Goal: Transaction & Acquisition: Purchase product/service

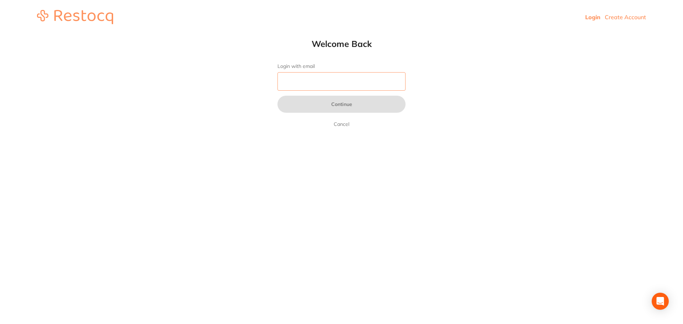
type input "[EMAIL_ADDRESS][DOMAIN_NAME]"
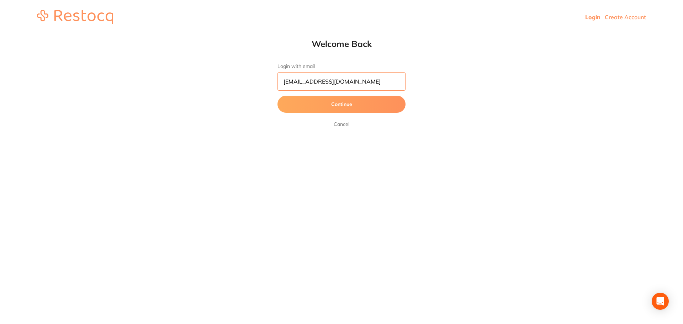
click at [356, 80] on input "helix@helixdentistry.com.au" at bounding box center [342, 81] width 128 height 19
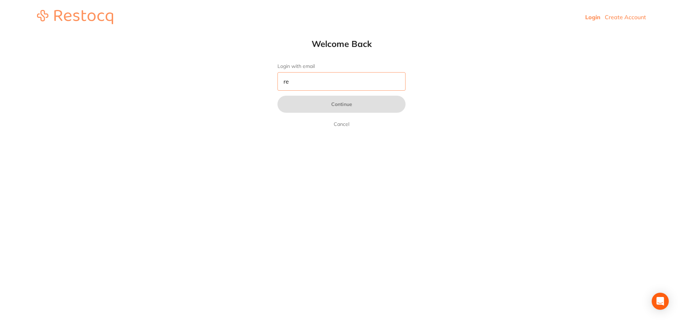
type input "[EMAIL_ADDRESS][DOMAIN_NAME]"
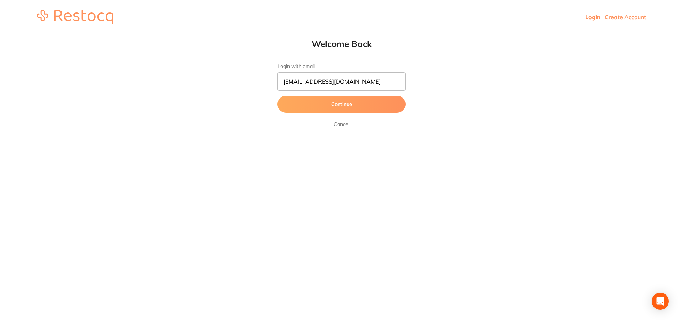
click at [340, 104] on button "Continue" at bounding box center [342, 104] width 128 height 17
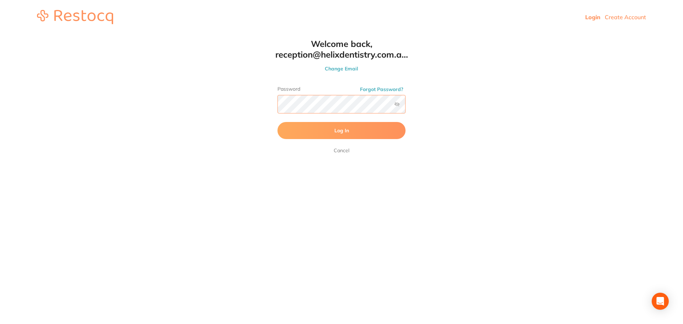
click at [278, 122] on button "Log In" at bounding box center [342, 130] width 128 height 17
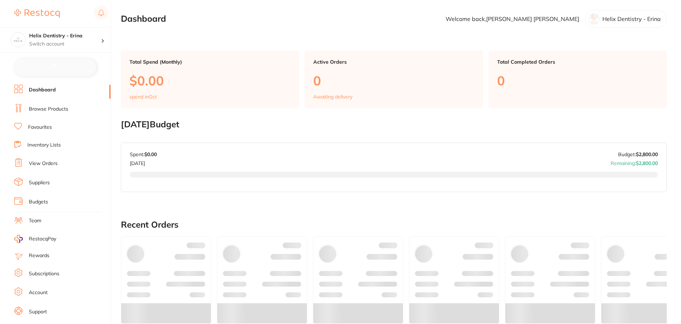
checkbox input "false"
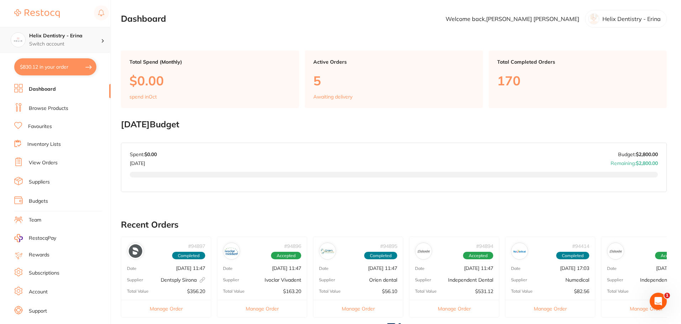
click at [78, 35] on h4 "Helix Dentistry - Erina" at bounding box center [65, 35] width 72 height 7
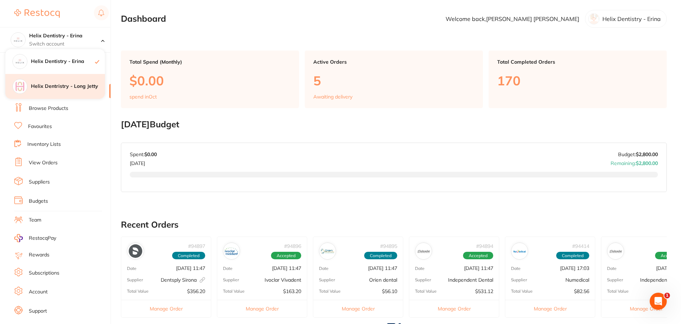
click at [75, 85] on h4 "Helix Dentristry - Long Jetty" at bounding box center [68, 86] width 74 height 7
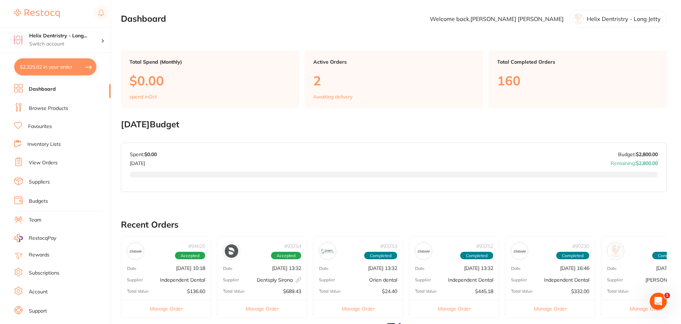
click at [75, 68] on button "$2,325.02 in your order" at bounding box center [55, 66] width 82 height 17
checkbox input "true"
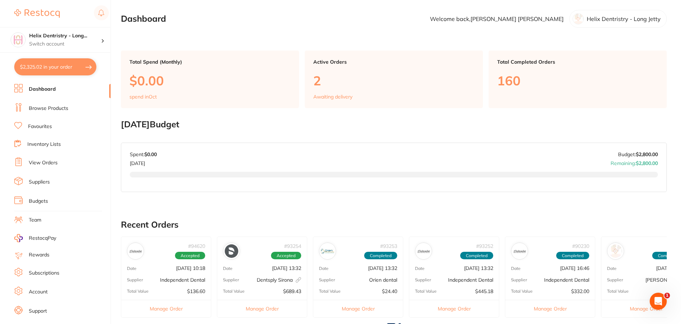
checkbox input "true"
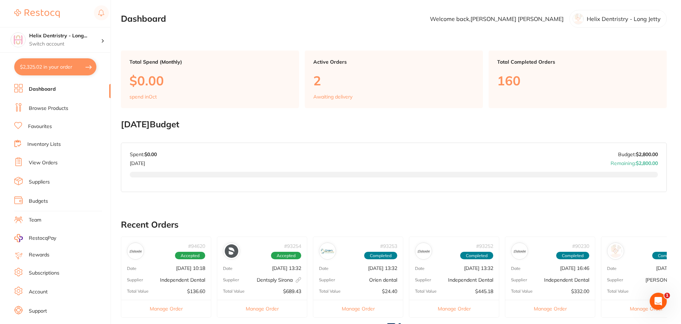
checkbox input "true"
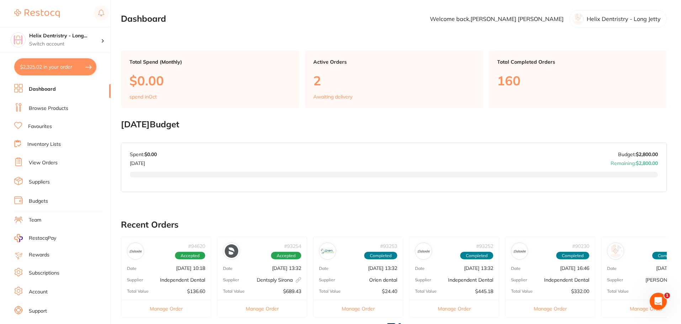
checkbox input "true"
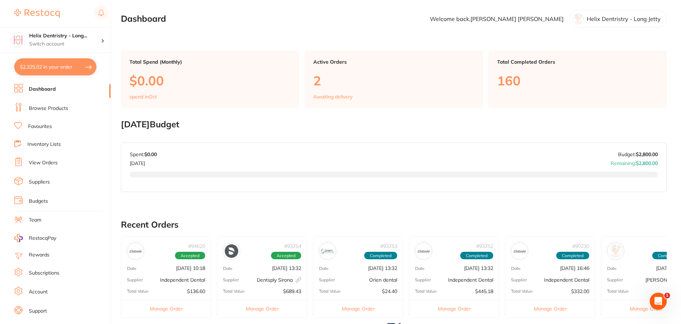
checkbox input "true"
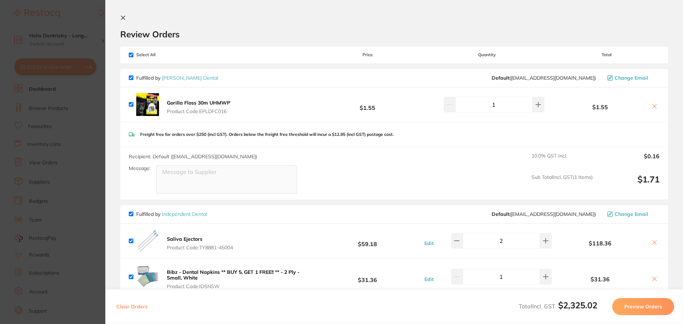
click at [67, 92] on section "Update RRP Set your pre negotiated price for this item. Item Agreed RRP (excl. …" at bounding box center [341, 162] width 683 height 324
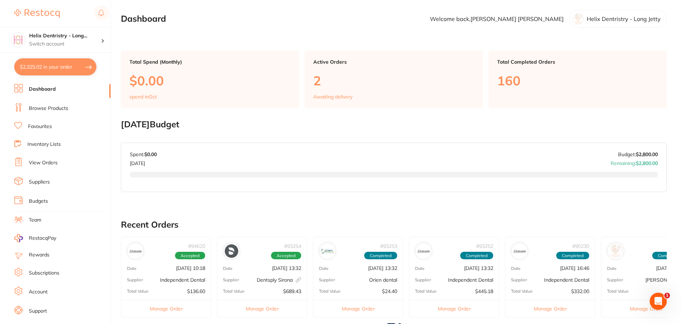
click at [50, 107] on link "Browse Products" at bounding box center [48, 108] width 39 height 7
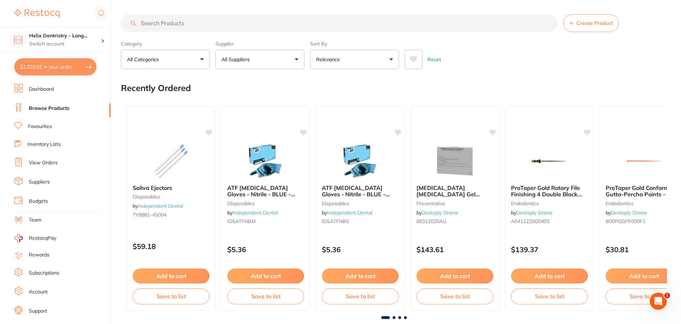
click at [243, 27] on input "search" at bounding box center [339, 23] width 437 height 18
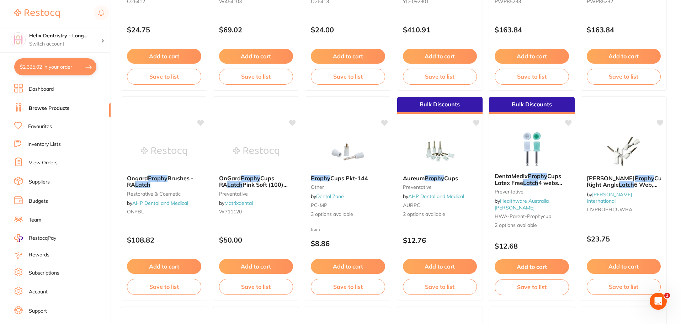
scroll to position [640, 0]
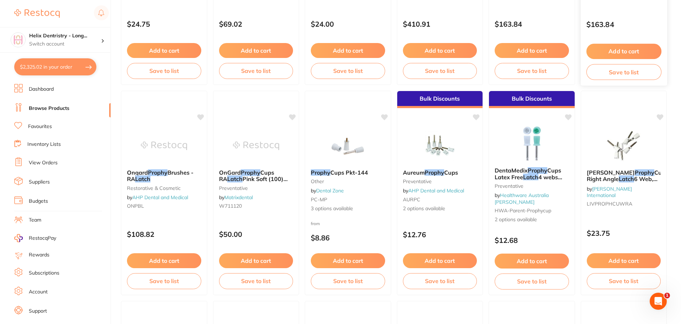
type input "prophy latch"
click at [51, 65] on button "$2,325.02 in your order" at bounding box center [55, 66] width 82 height 17
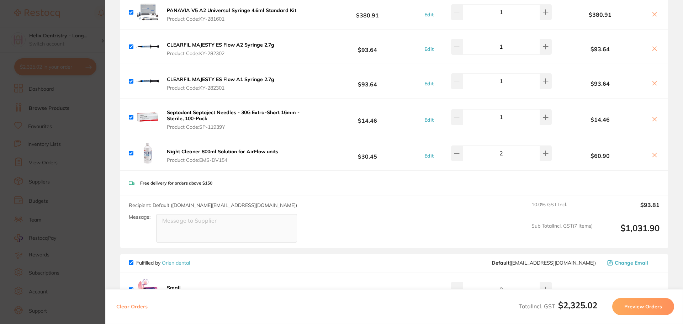
scroll to position [1067, 0]
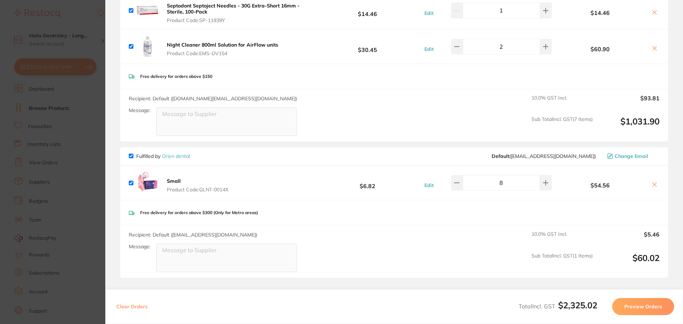
click at [75, 175] on section "Update RRP Set your pre negotiated price for this item. Item Agreed RRP (excl. …" at bounding box center [341, 162] width 683 height 324
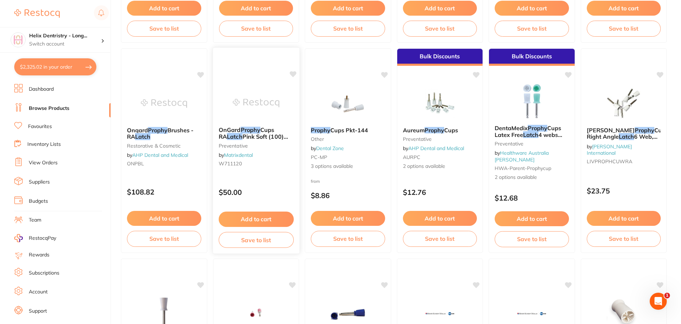
scroll to position [854, 0]
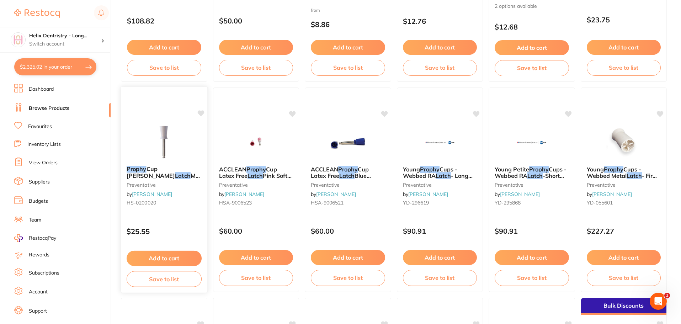
click at [162, 255] on button "Add to cart" at bounding box center [164, 258] width 75 height 15
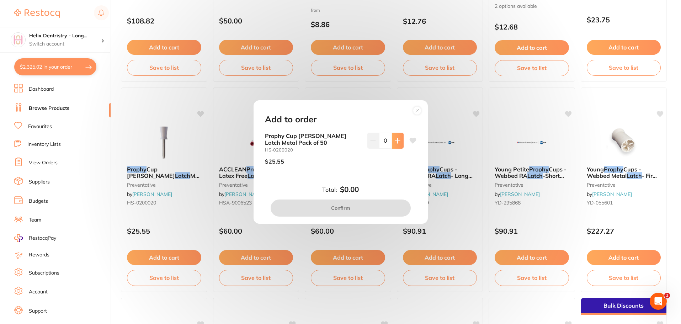
scroll to position [0, 0]
click at [395, 138] on icon at bounding box center [398, 141] width 6 height 6
type input "1"
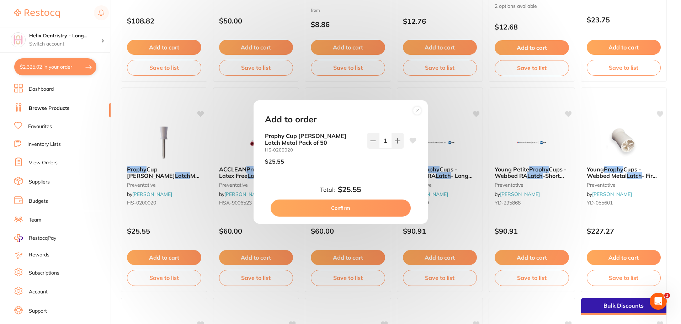
drag, startPoint x: 343, startPoint y: 198, endPoint x: 340, endPoint y: 205, distance: 7.7
click at [342, 202] on div "Total: $25.55 Confirm" at bounding box center [341, 200] width 169 height 31
click at [343, 205] on button "Confirm" at bounding box center [341, 208] width 140 height 17
checkbox input "false"
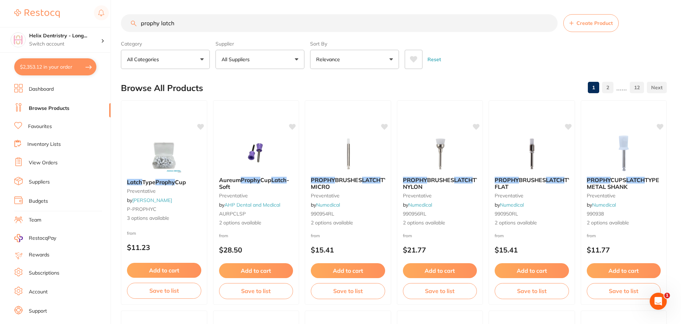
click at [202, 15] on input "prophy latch" at bounding box center [339, 23] width 437 height 18
click at [201, 20] on input "prophy latch" at bounding box center [339, 23] width 437 height 18
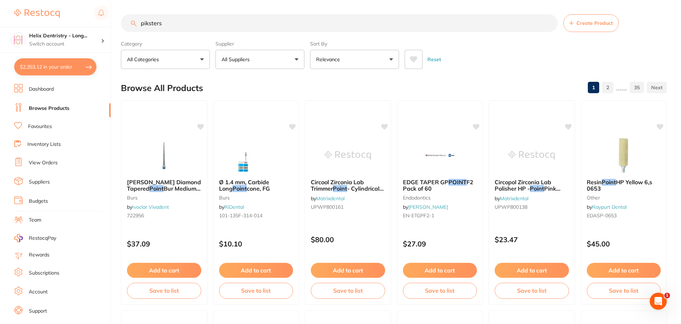
type input "piksters"
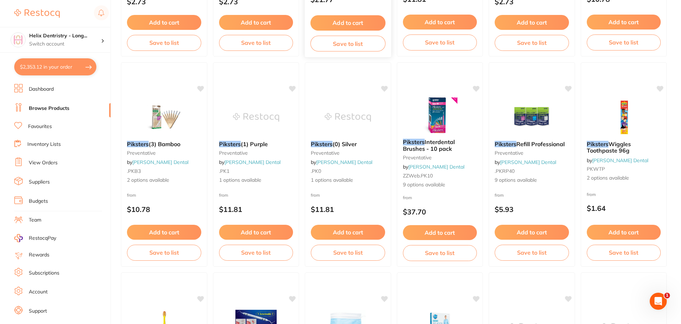
scroll to position [285, 0]
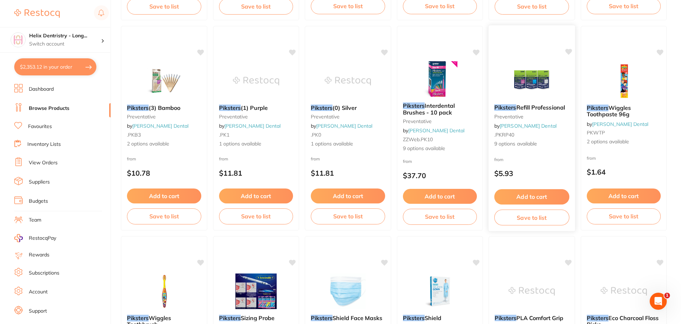
click at [521, 79] on img at bounding box center [532, 81] width 47 height 36
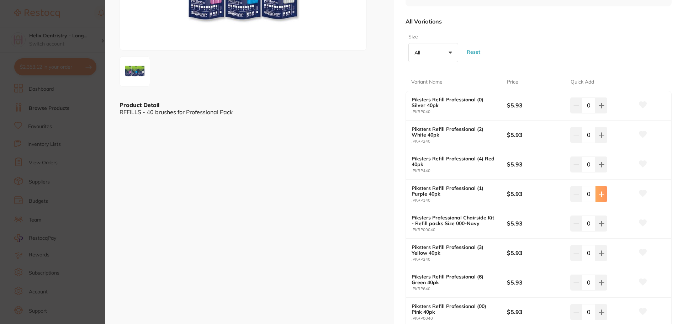
click at [602, 190] on button at bounding box center [602, 194] width 12 height 16
type input "1"
click at [599, 133] on icon at bounding box center [602, 135] width 6 height 6
type input "1"
click at [601, 250] on button at bounding box center [602, 253] width 12 height 16
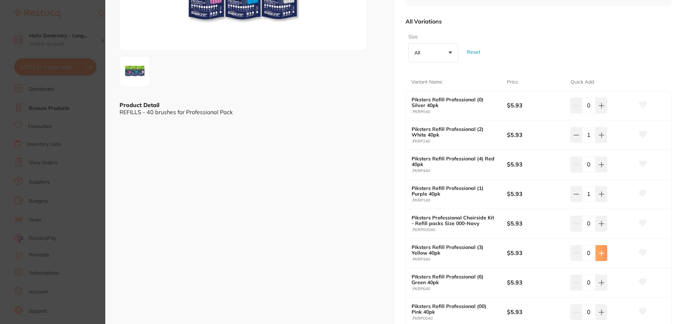
type input "1"
click at [598, 160] on button at bounding box center [602, 165] width 12 height 16
type input "1"
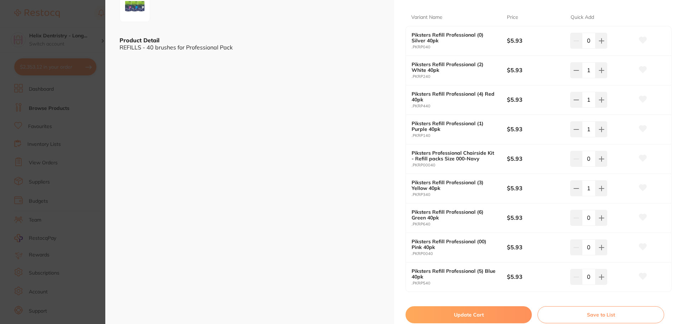
scroll to position [178, 0]
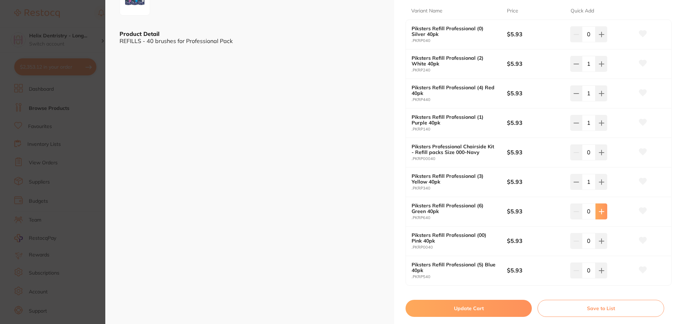
click at [604, 209] on button at bounding box center [602, 212] width 12 height 16
type input "1"
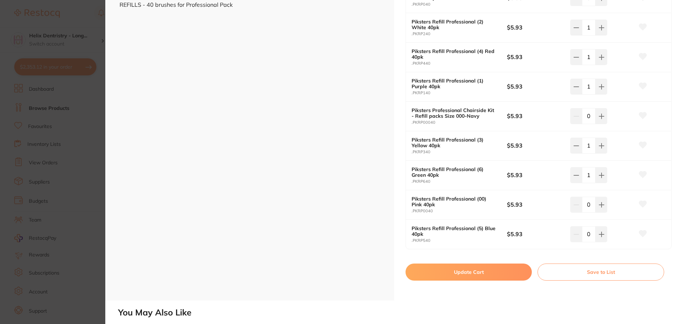
scroll to position [249, 0]
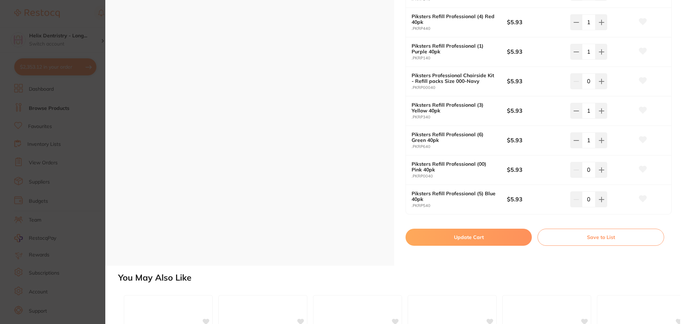
click at [467, 237] on button "Update Cart" at bounding box center [469, 237] width 126 height 17
checkbox input "false"
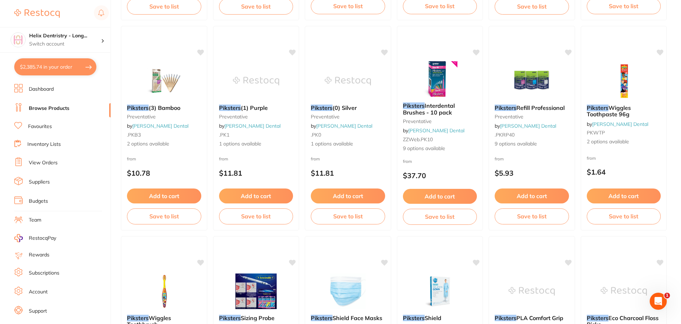
scroll to position [1240, 0]
click at [61, 65] on button "$2,385.74 in your order" at bounding box center [55, 66] width 82 height 17
checkbox input "true"
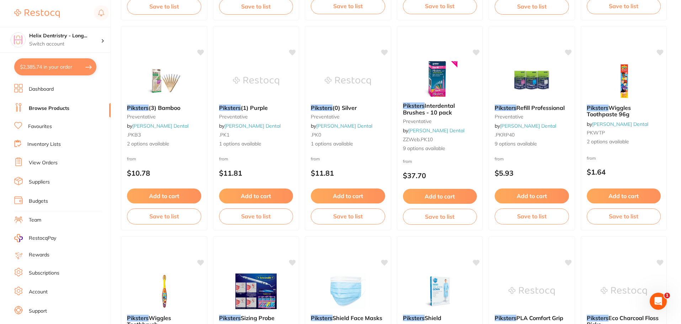
checkbox input "true"
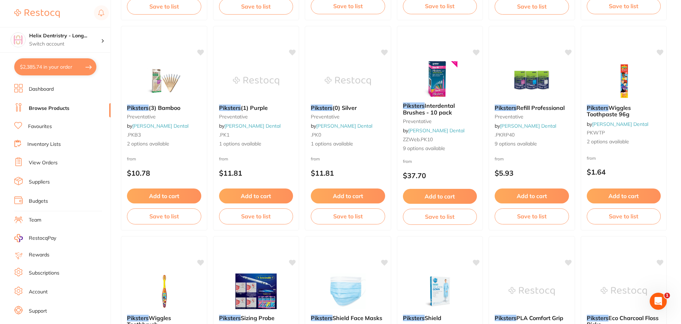
checkbox input "true"
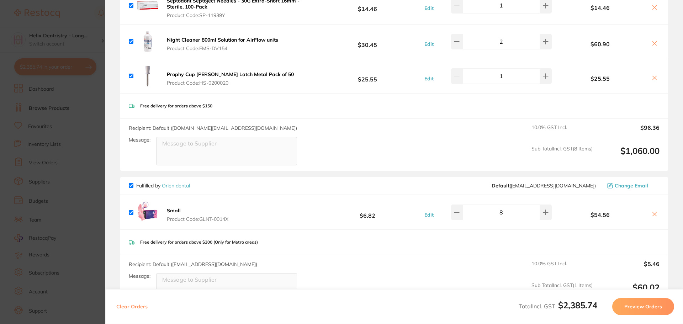
scroll to position [1340, 0]
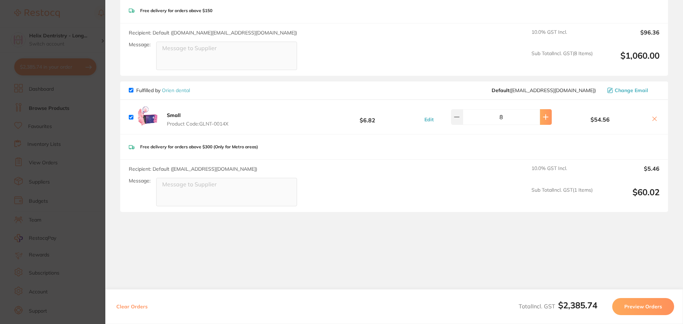
click at [544, 115] on icon at bounding box center [546, 117] width 5 height 5
type input "10"
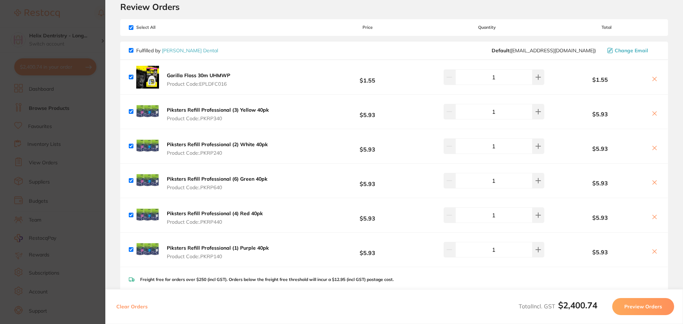
scroll to position [0, 0]
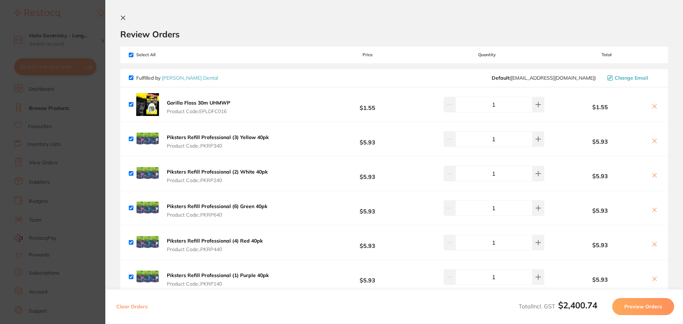
click at [124, 19] on icon at bounding box center [123, 18] width 4 height 4
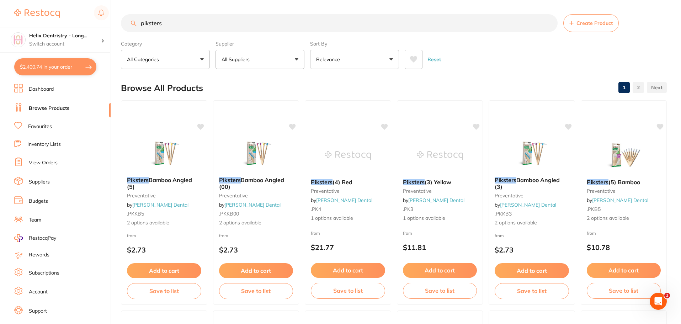
click at [194, 25] on input "piksters" at bounding box center [339, 23] width 437 height 18
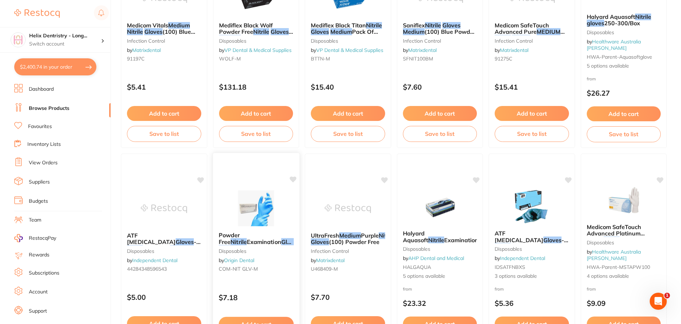
scroll to position [178, 0]
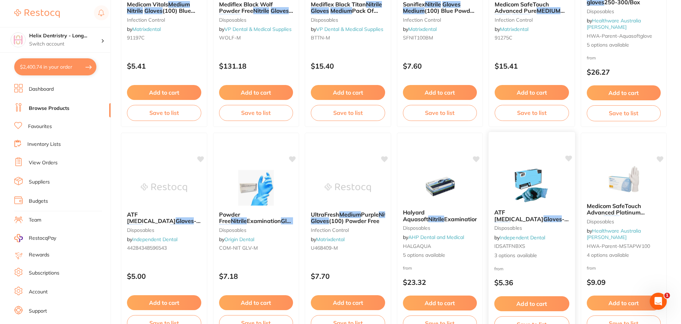
type input "nitrile gloves medium"
click at [530, 239] on link "Independent Dental" at bounding box center [523, 237] width 46 height 6
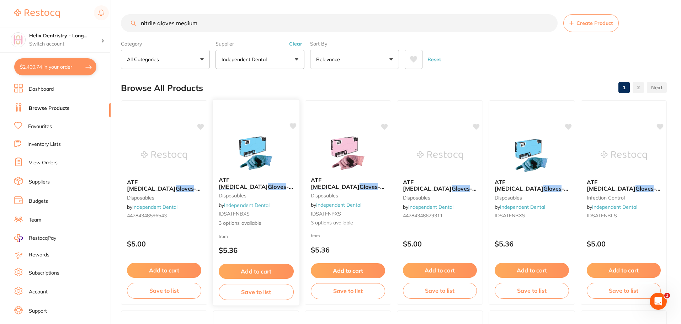
click at [260, 158] on img at bounding box center [256, 153] width 47 height 36
click at [263, 144] on img at bounding box center [256, 153] width 47 height 36
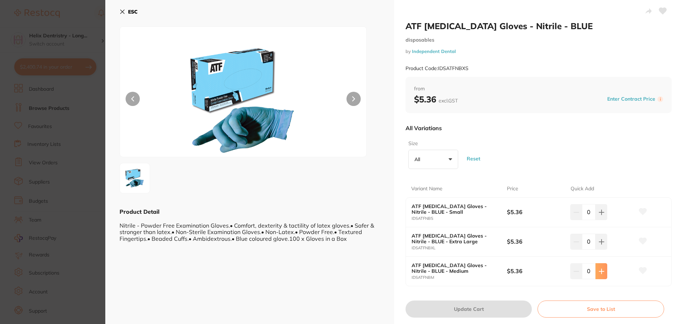
click at [603, 269] on icon at bounding box center [602, 272] width 6 height 6
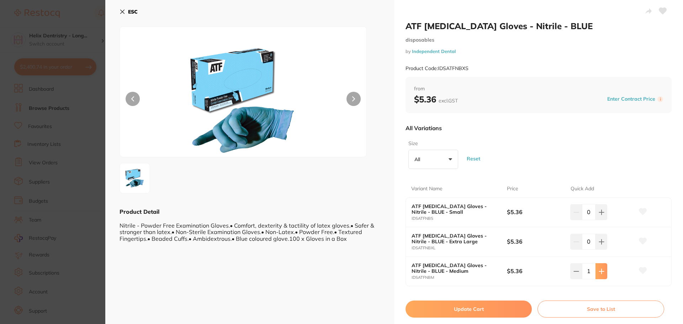
click at [603, 269] on icon at bounding box center [602, 272] width 6 height 6
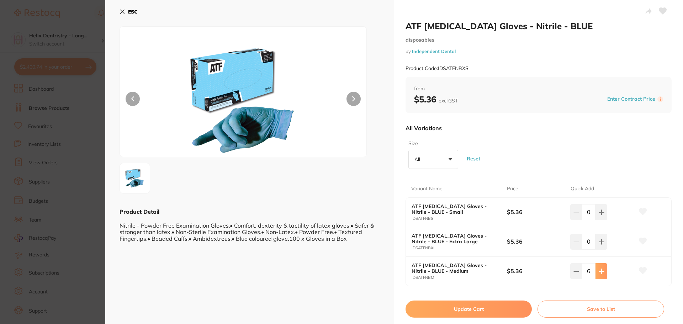
click at [603, 269] on icon at bounding box center [602, 272] width 6 height 6
click at [602, 269] on icon at bounding box center [602, 272] width 6 height 6
type input "8"
click at [456, 309] on button "Update Cart" at bounding box center [469, 309] width 126 height 17
checkbox input "false"
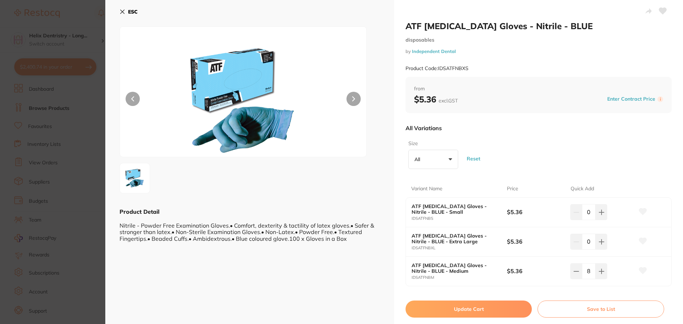
checkbox input "false"
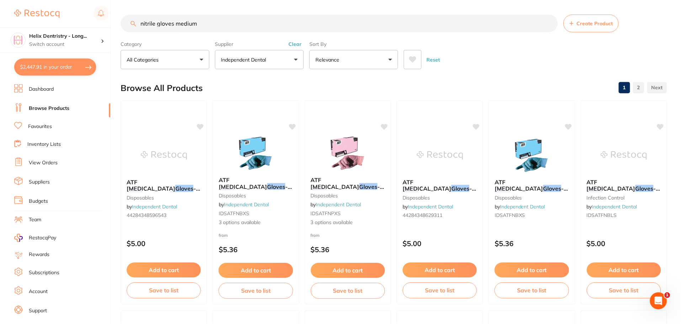
scroll to position [8, 0]
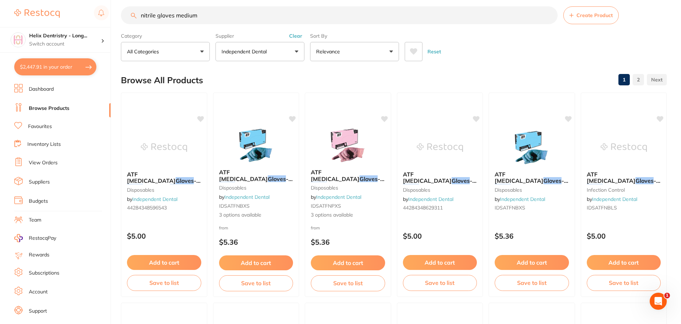
click at [198, 16] on input "nitrile gloves medium" at bounding box center [339, 15] width 437 height 18
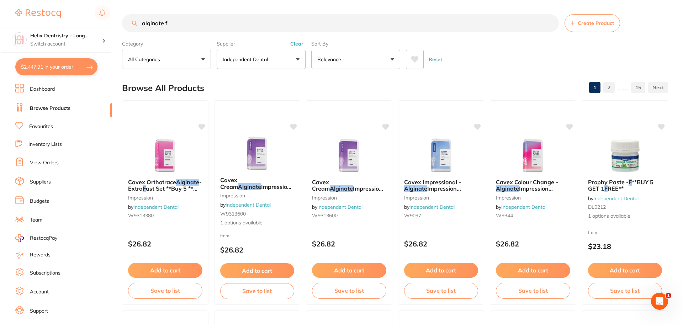
scroll to position [0, 0]
type input "alginate f"
click at [169, 156] on img at bounding box center [164, 155] width 47 height 36
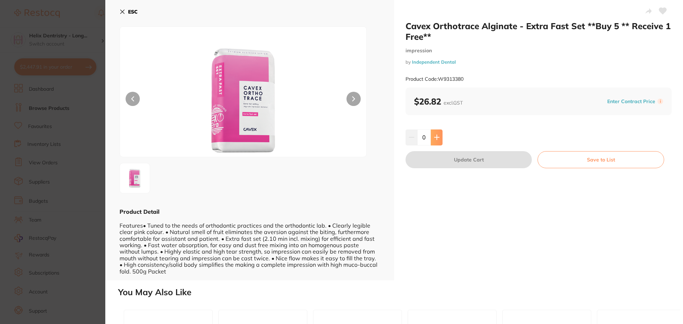
click at [437, 136] on icon at bounding box center [437, 137] width 6 height 6
type input "1"
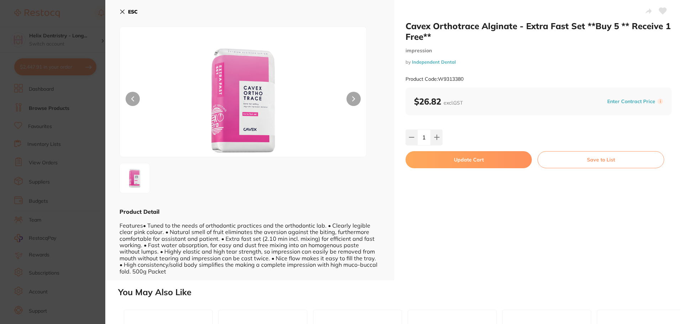
click at [455, 160] on button "Update Cart" at bounding box center [469, 159] width 126 height 17
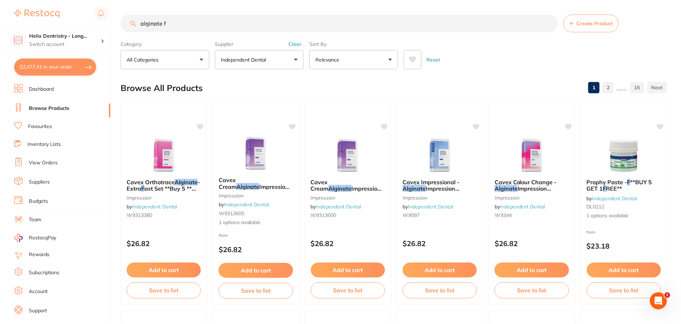
scroll to position [8, 0]
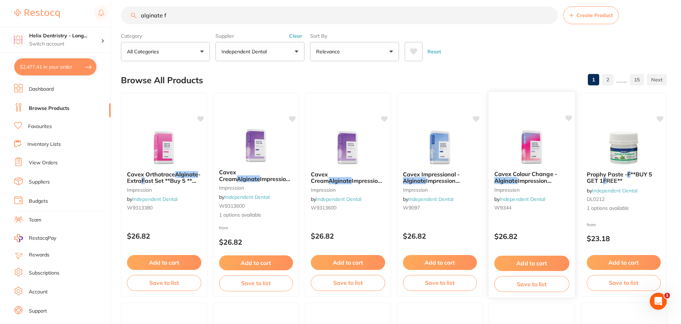
click at [540, 147] on img at bounding box center [532, 147] width 47 height 36
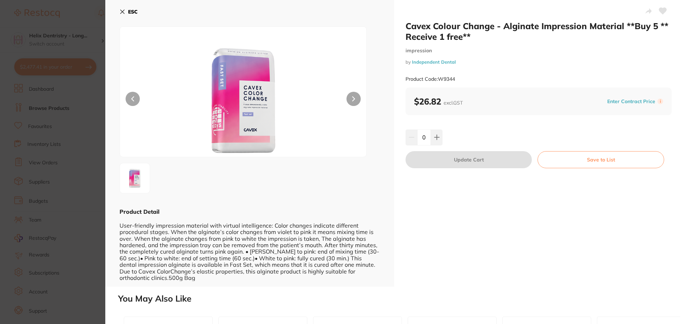
click at [48, 155] on section "Cavex Colour Change - Alginate Impression Material **Buy 5 ** Receive 1 free** …" at bounding box center [341, 162] width 683 height 324
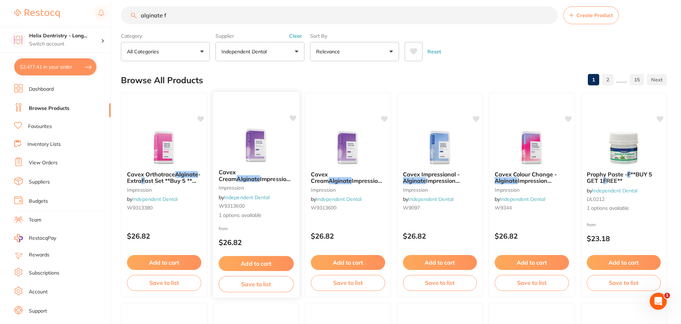
click at [262, 186] on small "impression" at bounding box center [255, 188] width 75 height 6
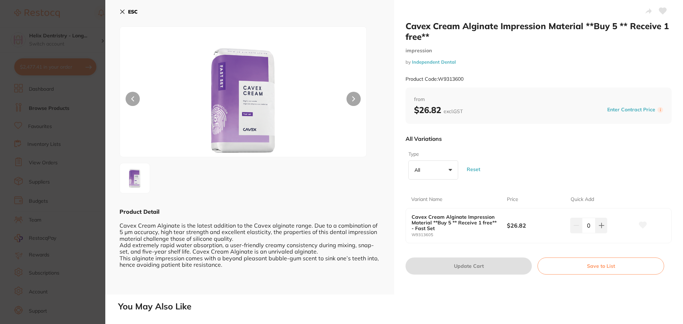
click at [36, 125] on section "Cavex Cream Alginate Impression Material **Buy 5 ** Receive 1 free** impression…" at bounding box center [341, 162] width 683 height 324
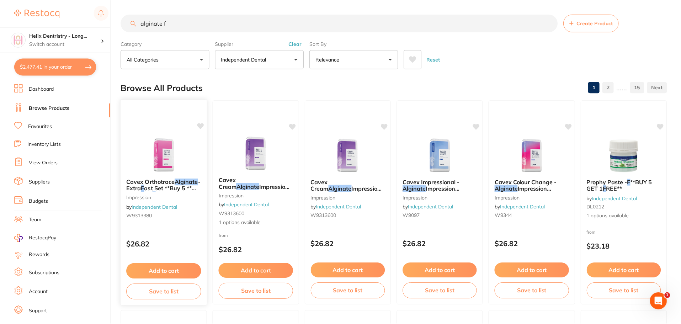
scroll to position [8, 0]
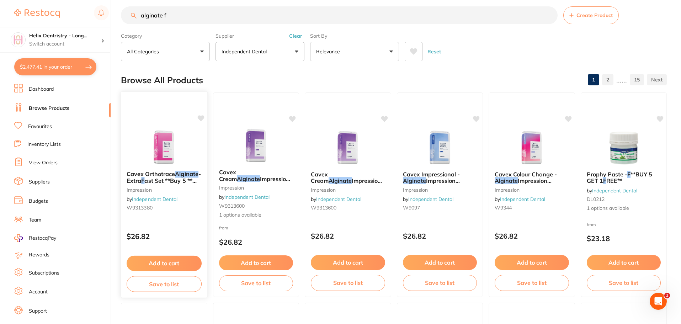
click at [166, 184] on span "ree**" at bounding box center [163, 187] width 14 height 7
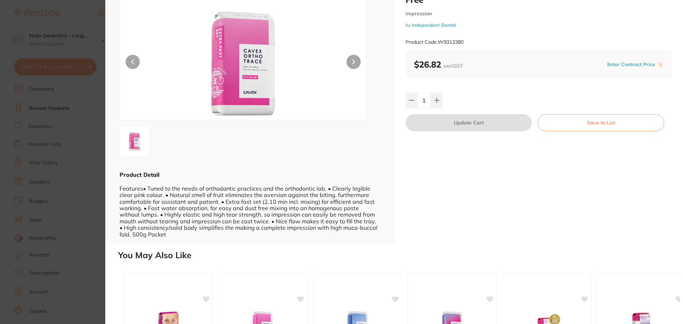
scroll to position [71, 0]
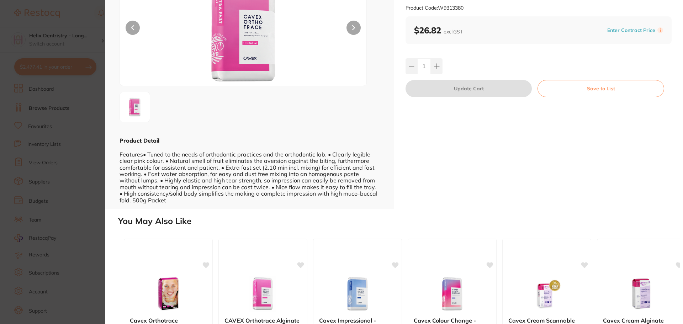
click at [59, 151] on section "Cavex Orthotrace Alginate - Extra Fast Set **Buy 5 ** Receive 1 Free** impressi…" at bounding box center [341, 162] width 683 height 324
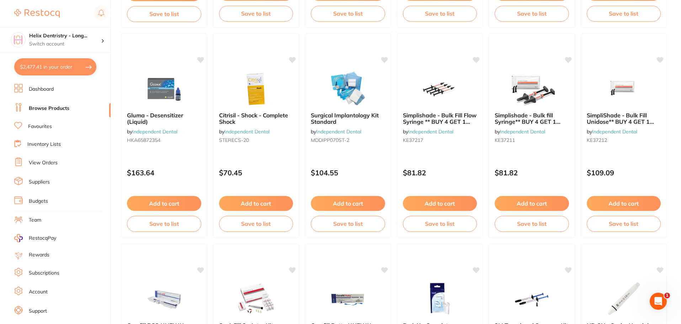
scroll to position [134, 0]
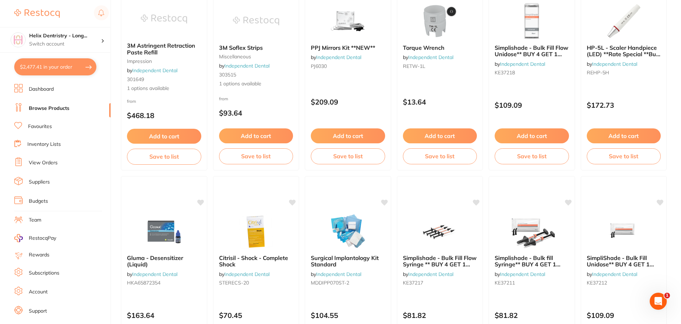
click at [52, 64] on button "$2,477.41 in your order" at bounding box center [55, 66] width 82 height 17
checkbox input "true"
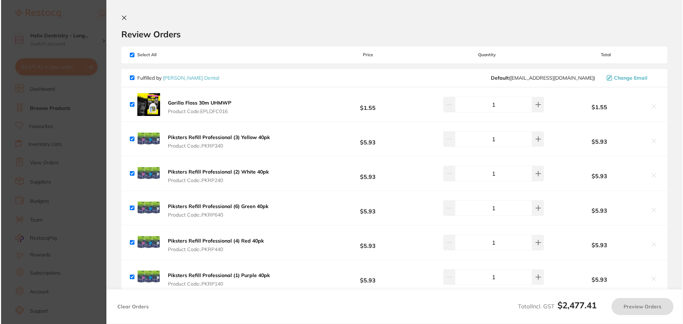
scroll to position [0, 0]
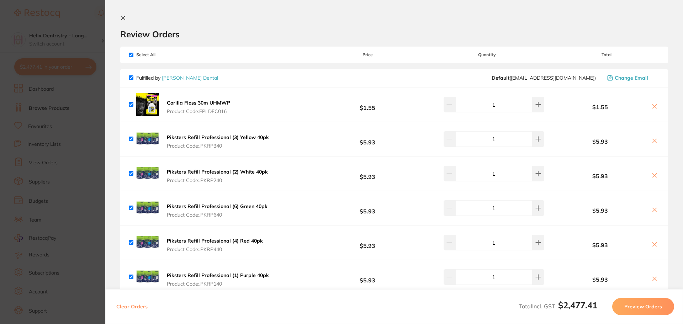
click at [55, 168] on section "Update RRP Set your pre negotiated price for this item. Item Agreed RRP (excl. …" at bounding box center [341, 162] width 683 height 324
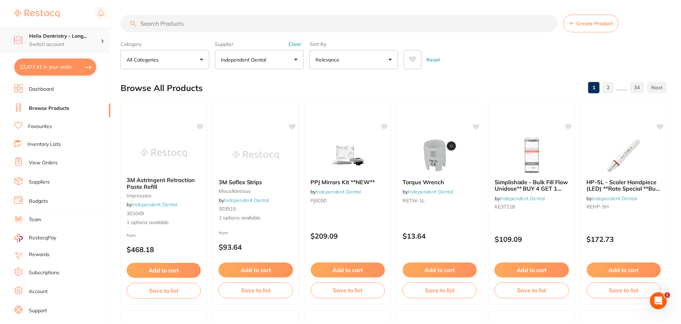
scroll to position [134, 0]
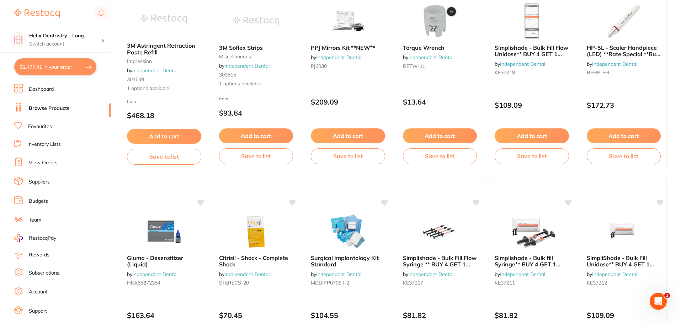
click at [71, 60] on button "$2,477.41 in your order" at bounding box center [55, 66] width 82 height 17
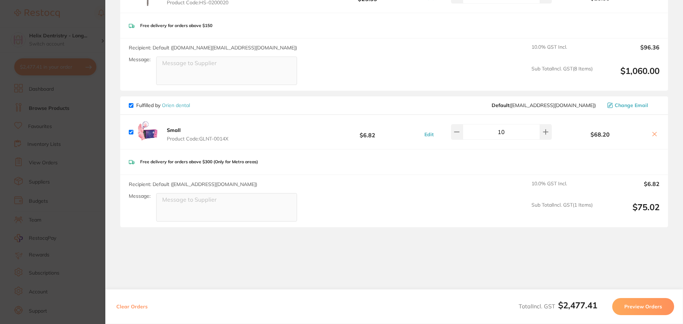
scroll to position [1412, 0]
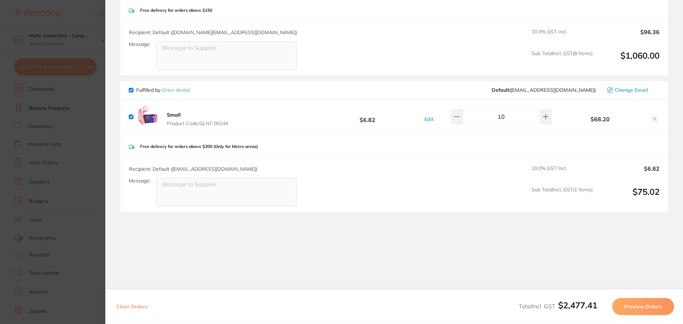
click at [60, 97] on section "Update RRP Set your pre negotiated price for this item. Item Agreed RRP (excl. …" at bounding box center [341, 162] width 683 height 324
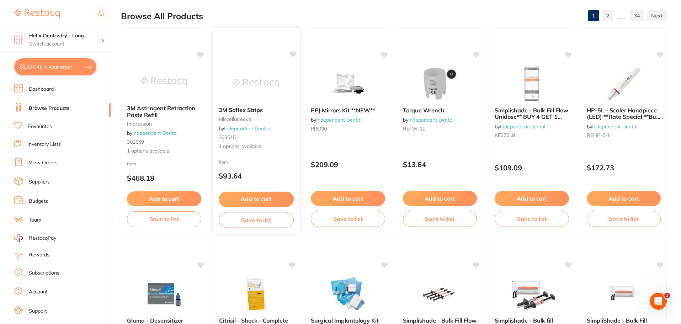
scroll to position [0, 0]
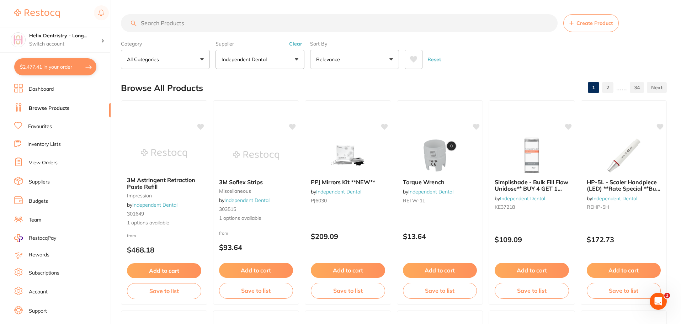
click at [243, 28] on input "search" at bounding box center [339, 23] width 437 height 18
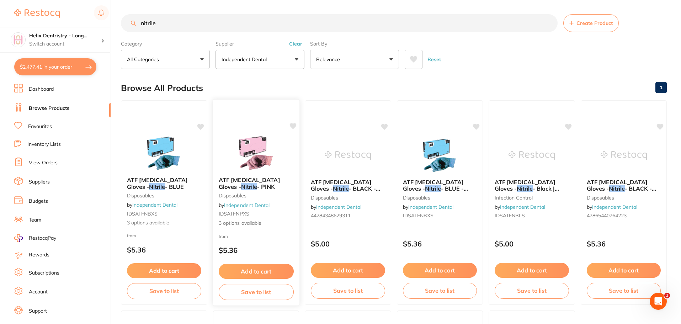
type input "nitrile"
click at [253, 160] on img at bounding box center [256, 153] width 47 height 36
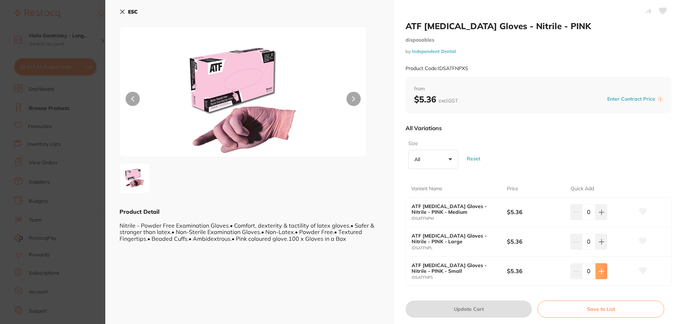
click at [602, 268] on button at bounding box center [602, 271] width 12 height 16
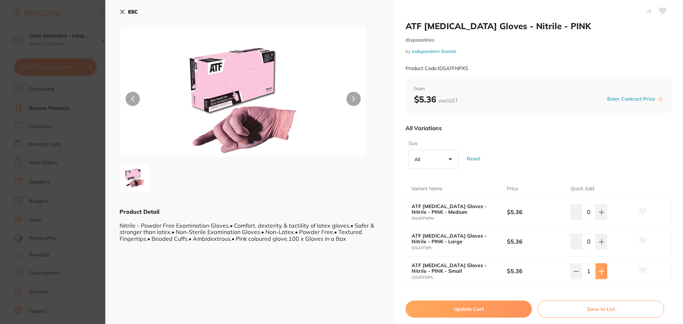
click at [602, 268] on button at bounding box center [602, 271] width 12 height 16
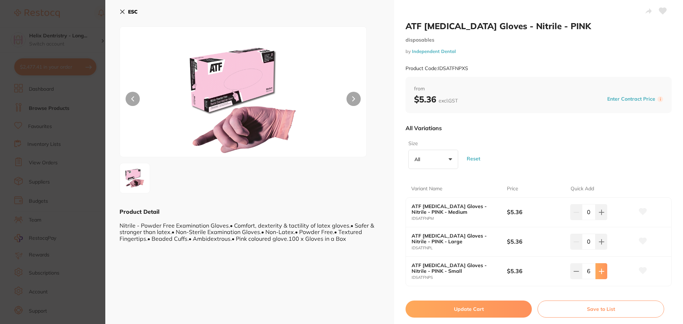
click at [602, 268] on button at bounding box center [602, 271] width 12 height 16
type input "10"
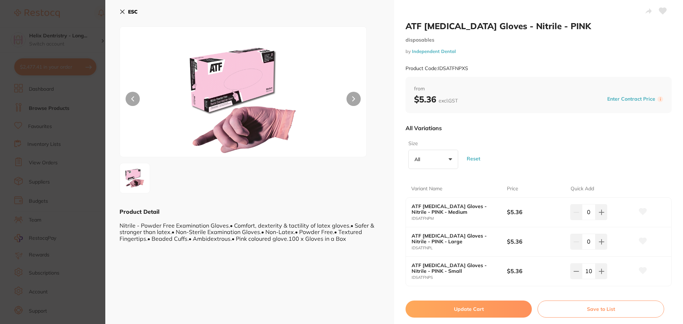
click at [480, 307] on button "Update Cart" at bounding box center [469, 309] width 126 height 17
checkbox input "false"
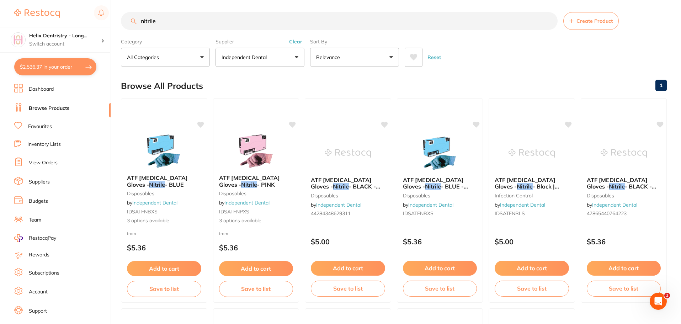
scroll to position [1447, 0]
click at [59, 70] on button "$2,536.37 in your order" at bounding box center [55, 66] width 82 height 17
checkbox input "true"
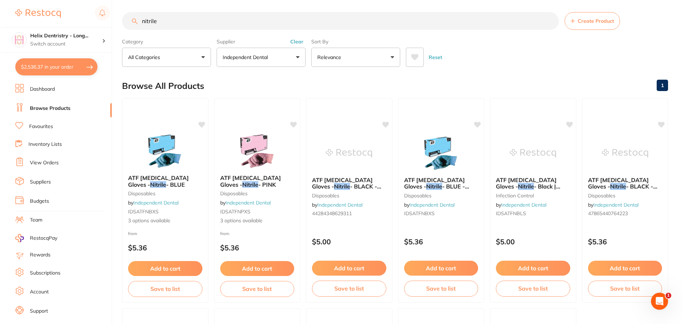
scroll to position [0, 0]
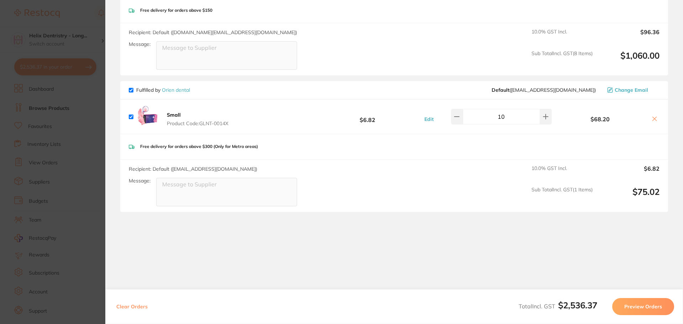
click at [652, 117] on icon at bounding box center [655, 119] width 6 height 6
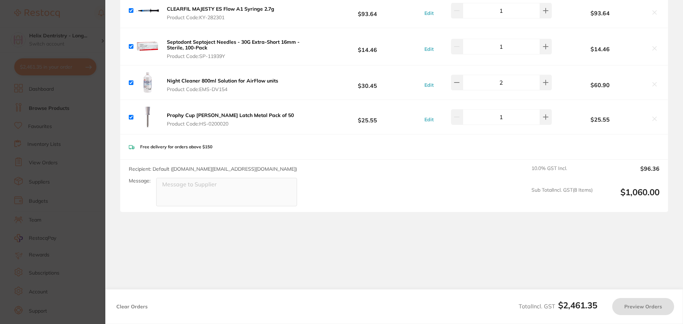
checkbox input "true"
click at [24, 93] on section "Update RRP Set your pre negotiated price for this item. Item Agreed RRP (excl. …" at bounding box center [341, 162] width 683 height 324
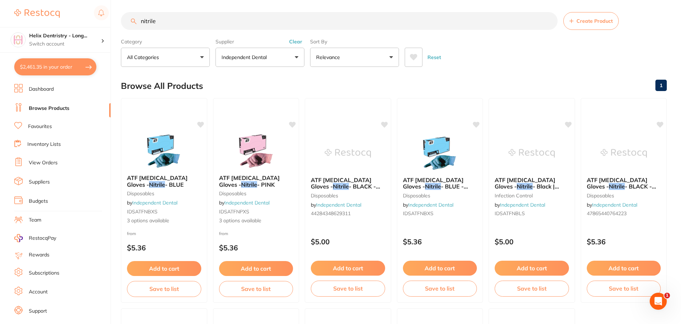
drag, startPoint x: 208, startPoint y: 21, endPoint x: 137, endPoint y: 22, distance: 71.2
click at [137, 22] on input "nitrile" at bounding box center [339, 21] width 437 height 18
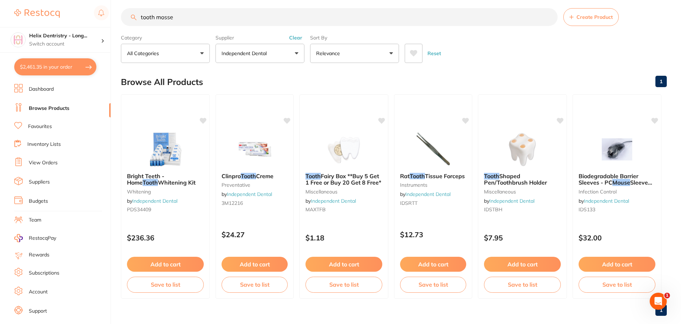
scroll to position [0, 0]
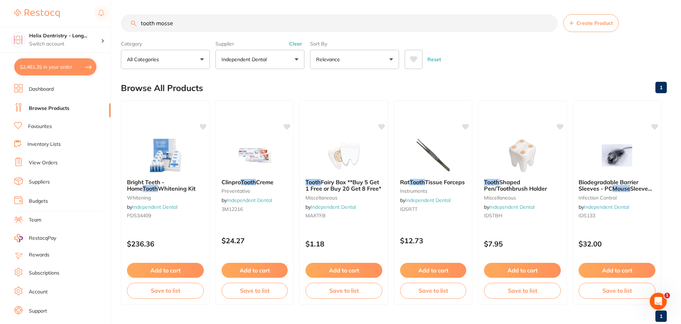
drag, startPoint x: 188, startPoint y: 22, endPoint x: 165, endPoint y: 24, distance: 23.2
click at [165, 24] on input "tooth mosse" at bounding box center [339, 23] width 437 height 18
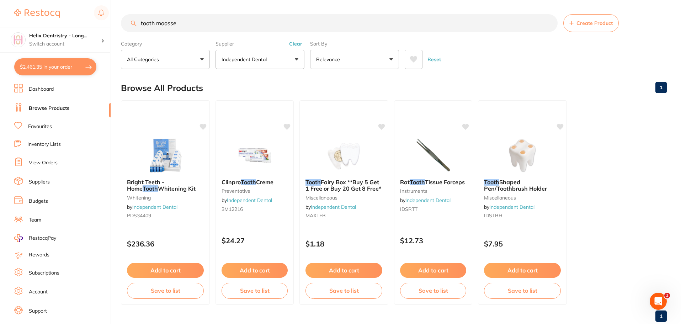
type input "tooth moosse"
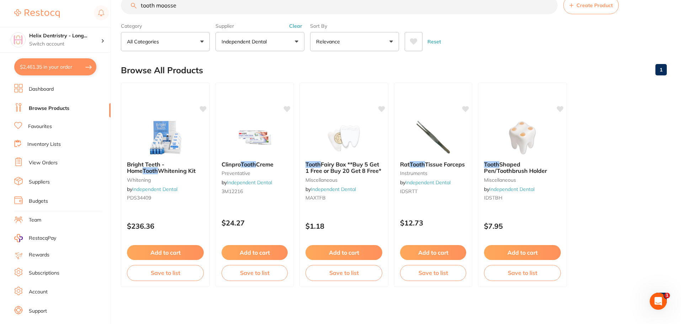
scroll to position [18, 0]
click at [53, 104] on li "Browse Products" at bounding box center [62, 108] width 96 height 11
